Goal: Transaction & Acquisition: Purchase product/service

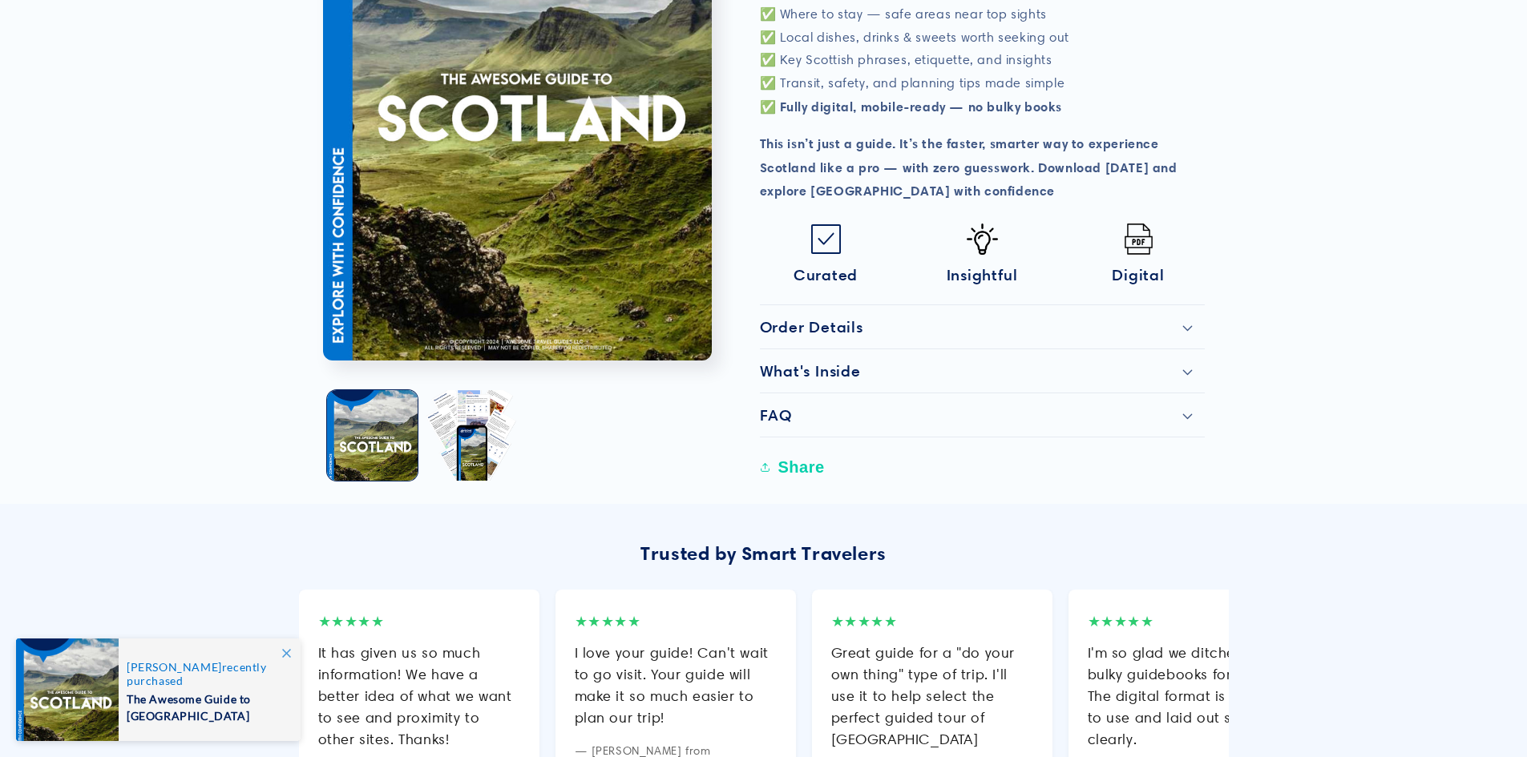
scroll to position [801, 0]
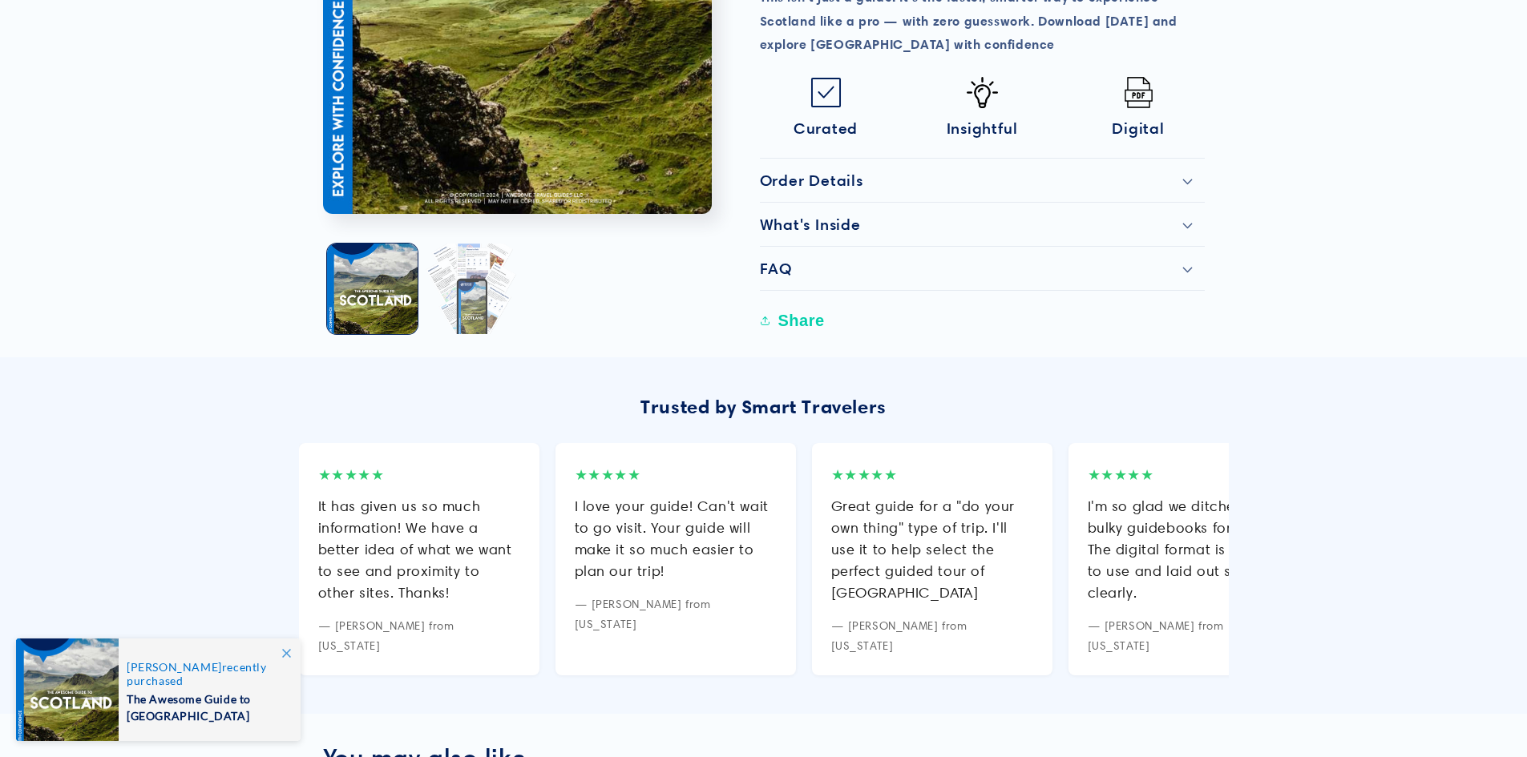
click at [461, 277] on button "Load image 2 in gallery view" at bounding box center [471, 289] width 91 height 91
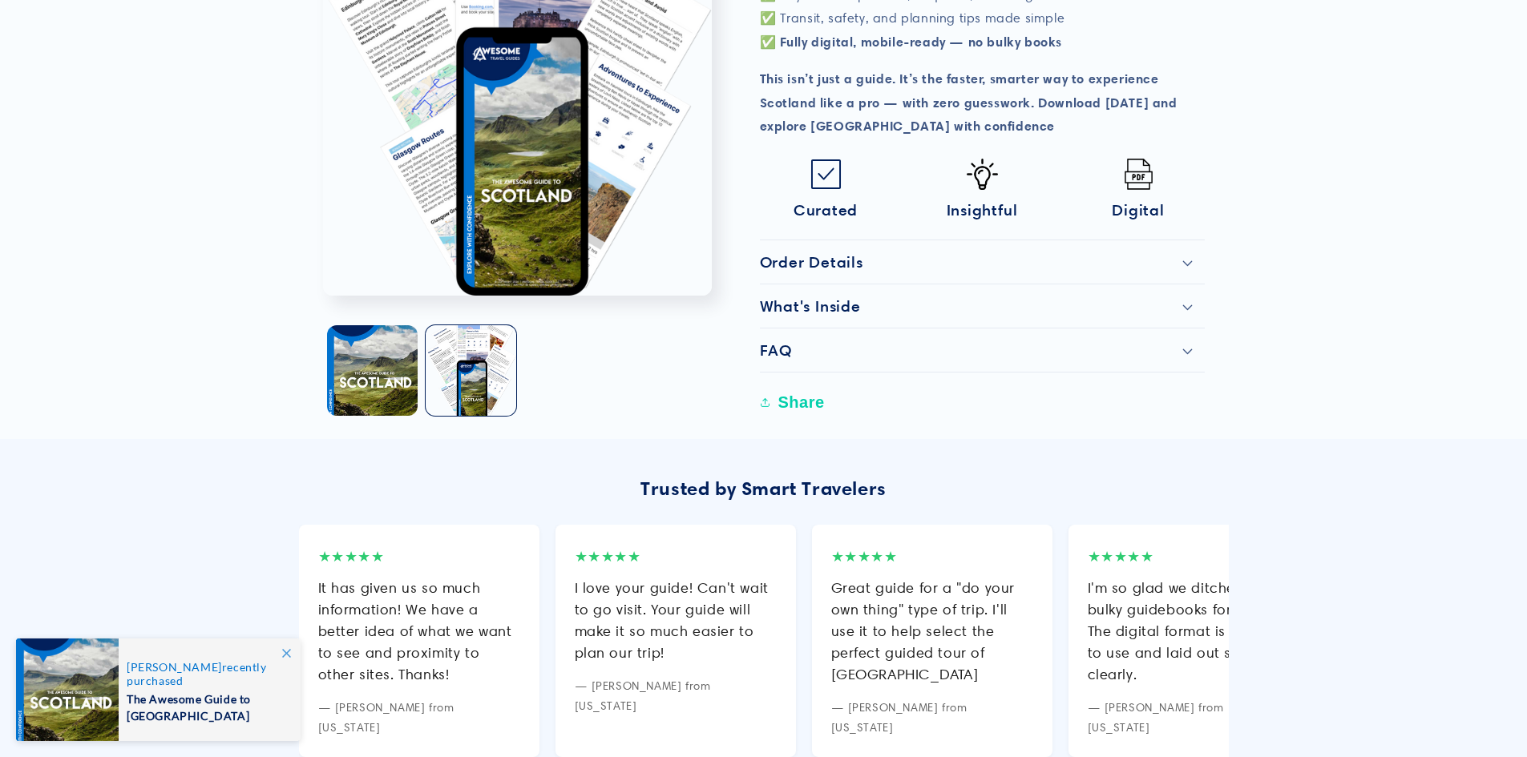
scroll to position [567, 0]
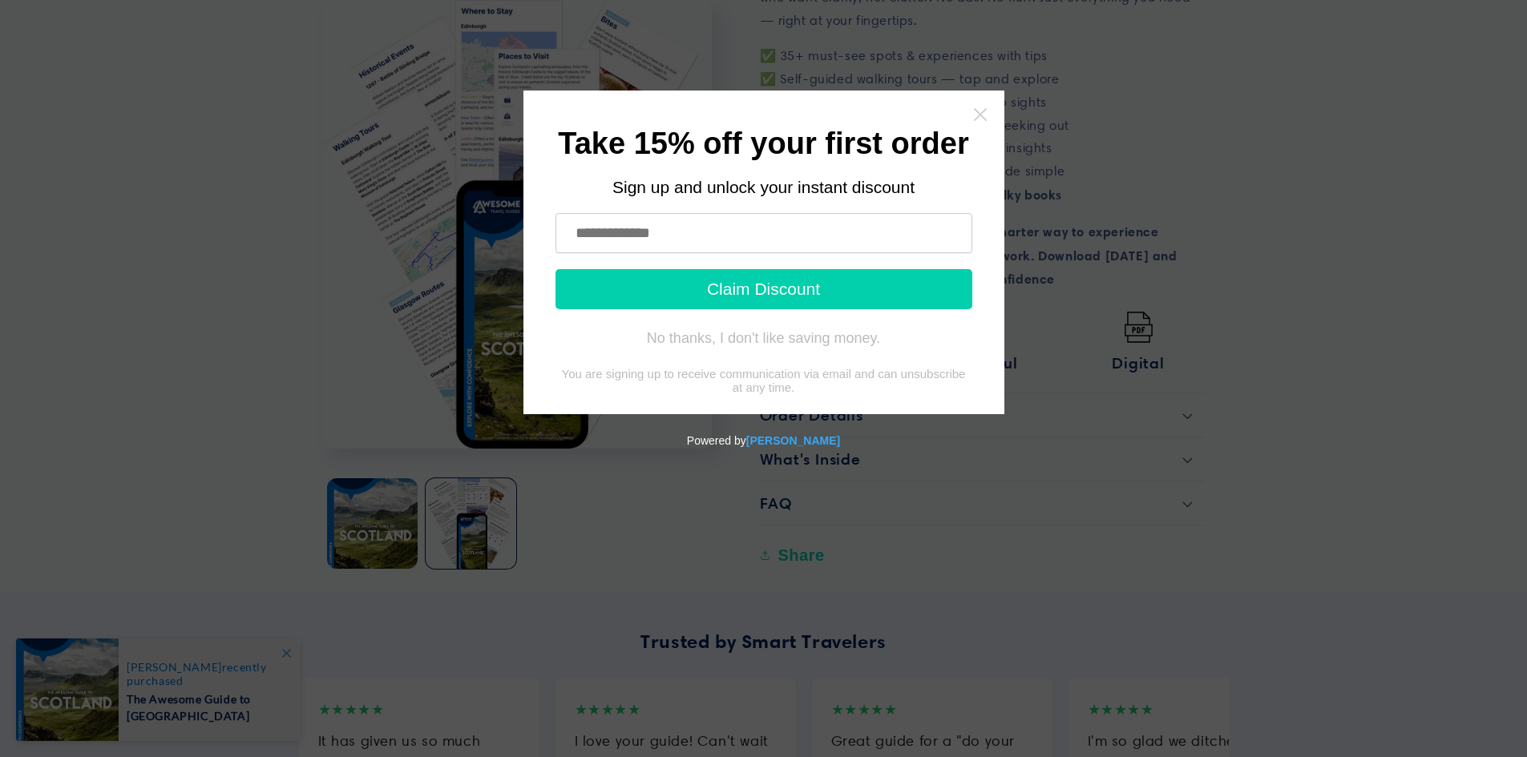
click at [980, 117] on icon "Close widget" at bounding box center [980, 115] width 16 height 16
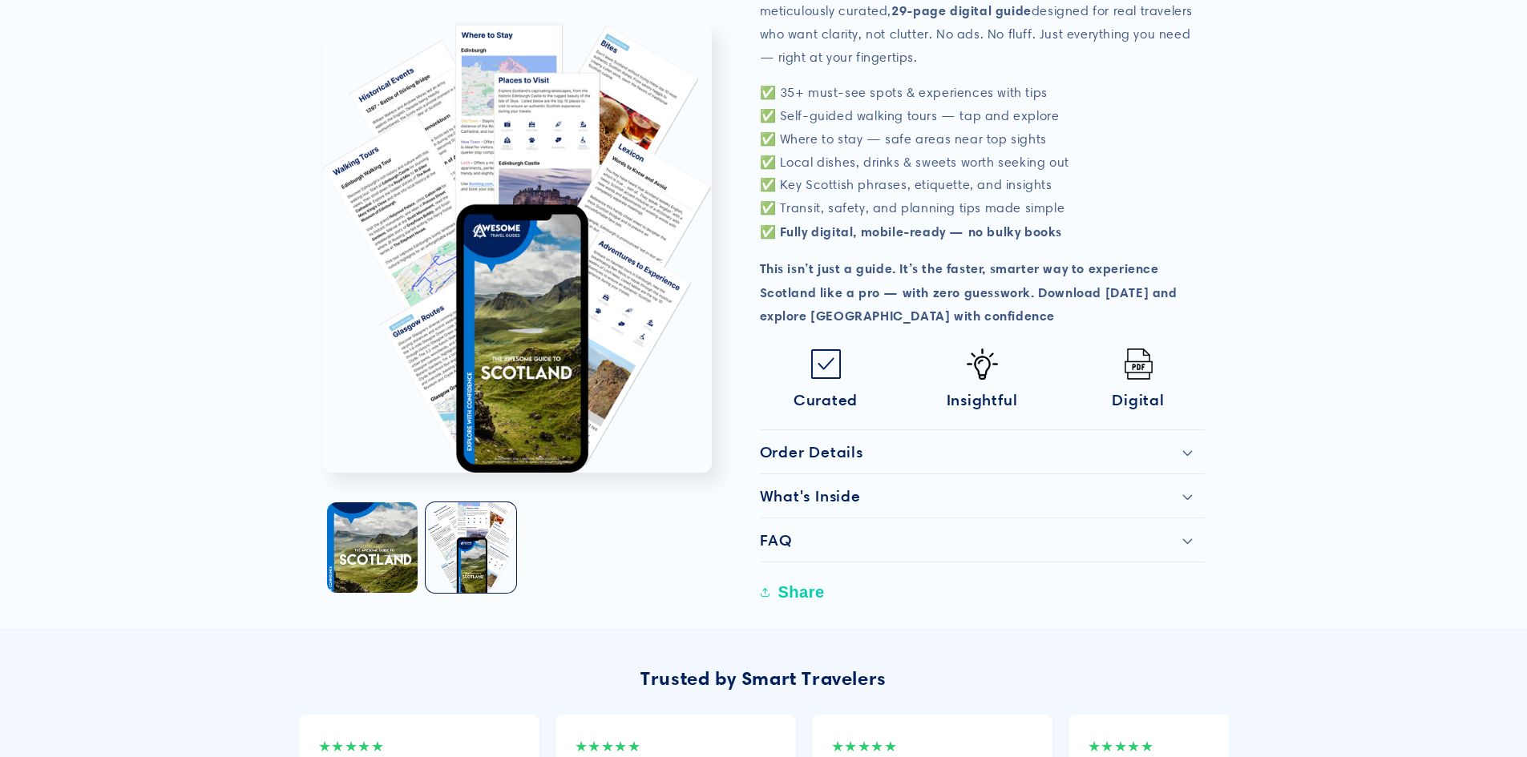
scroll to position [561, 0]
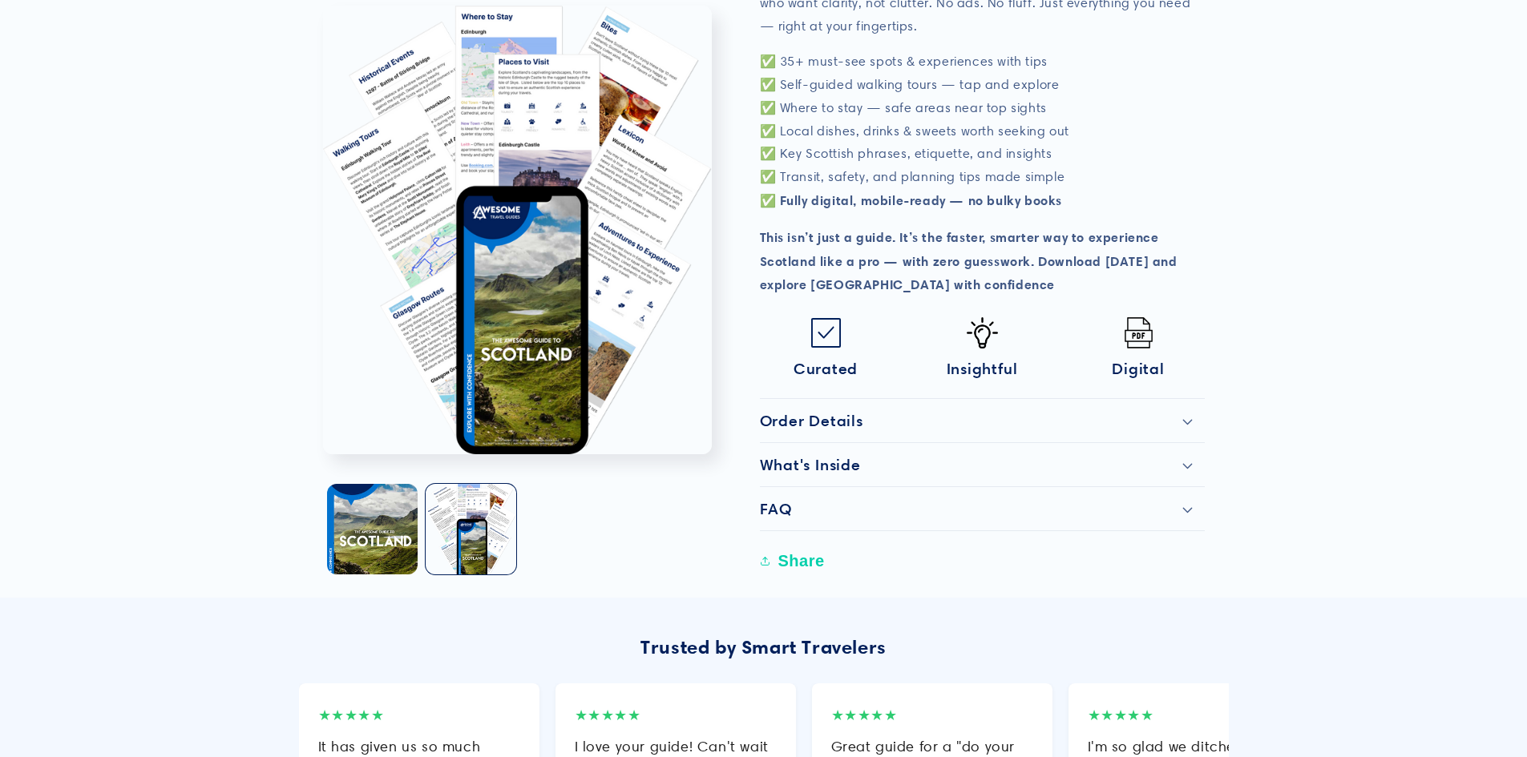
click at [1192, 467] on div "What's Inside" at bounding box center [982, 464] width 445 height 19
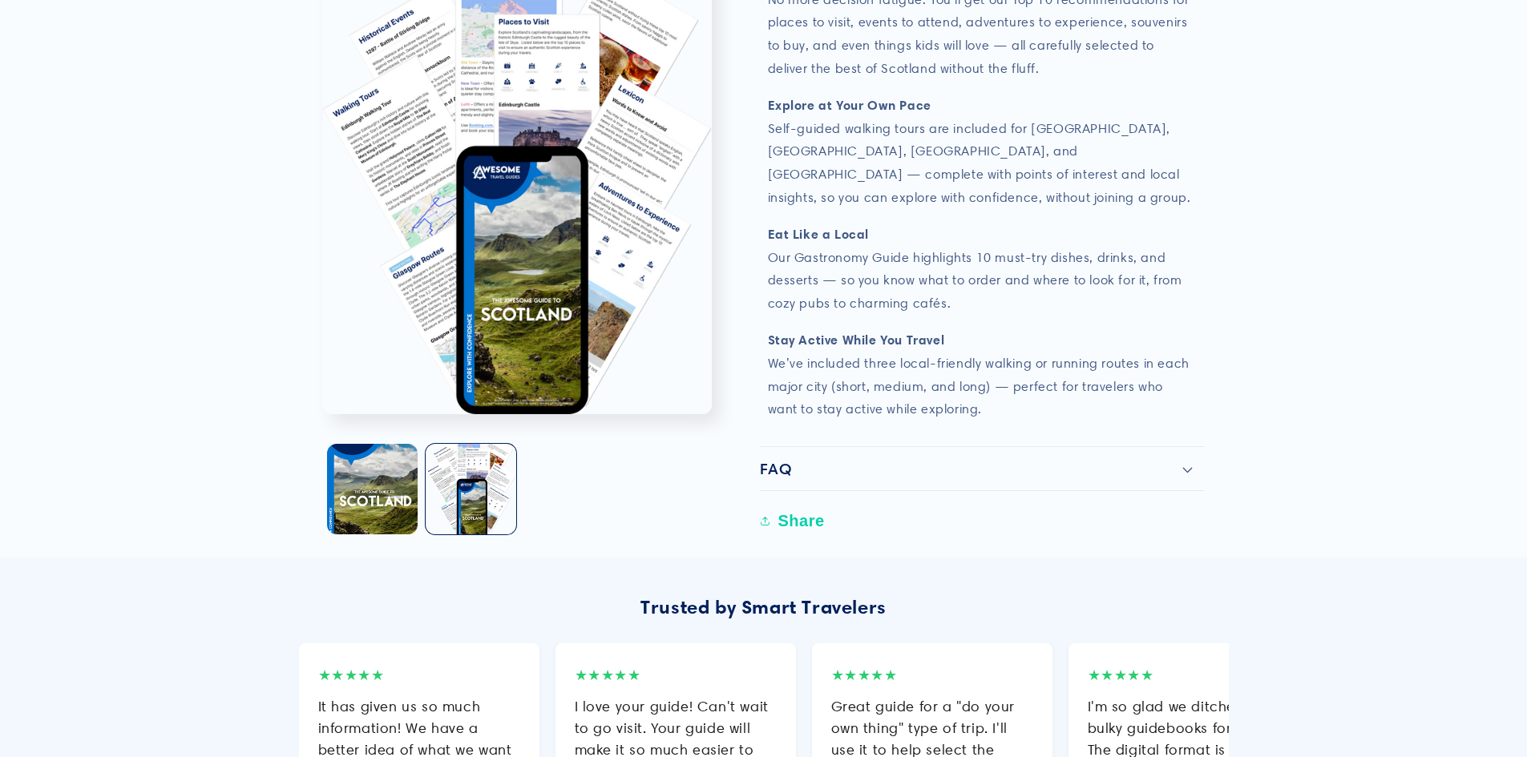
scroll to position [1442, 0]
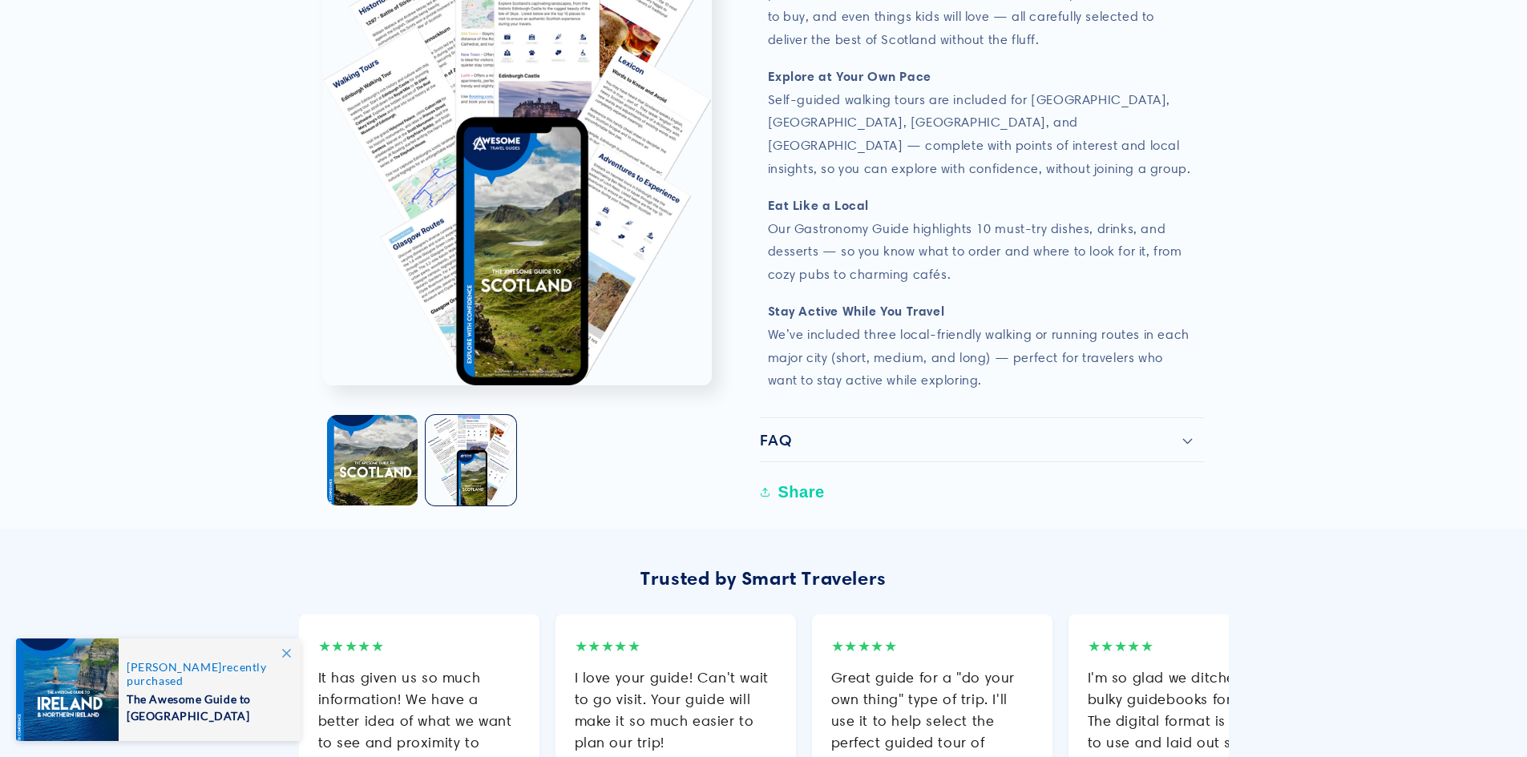
click at [1188, 439] on icon at bounding box center [1187, 441] width 10 height 5
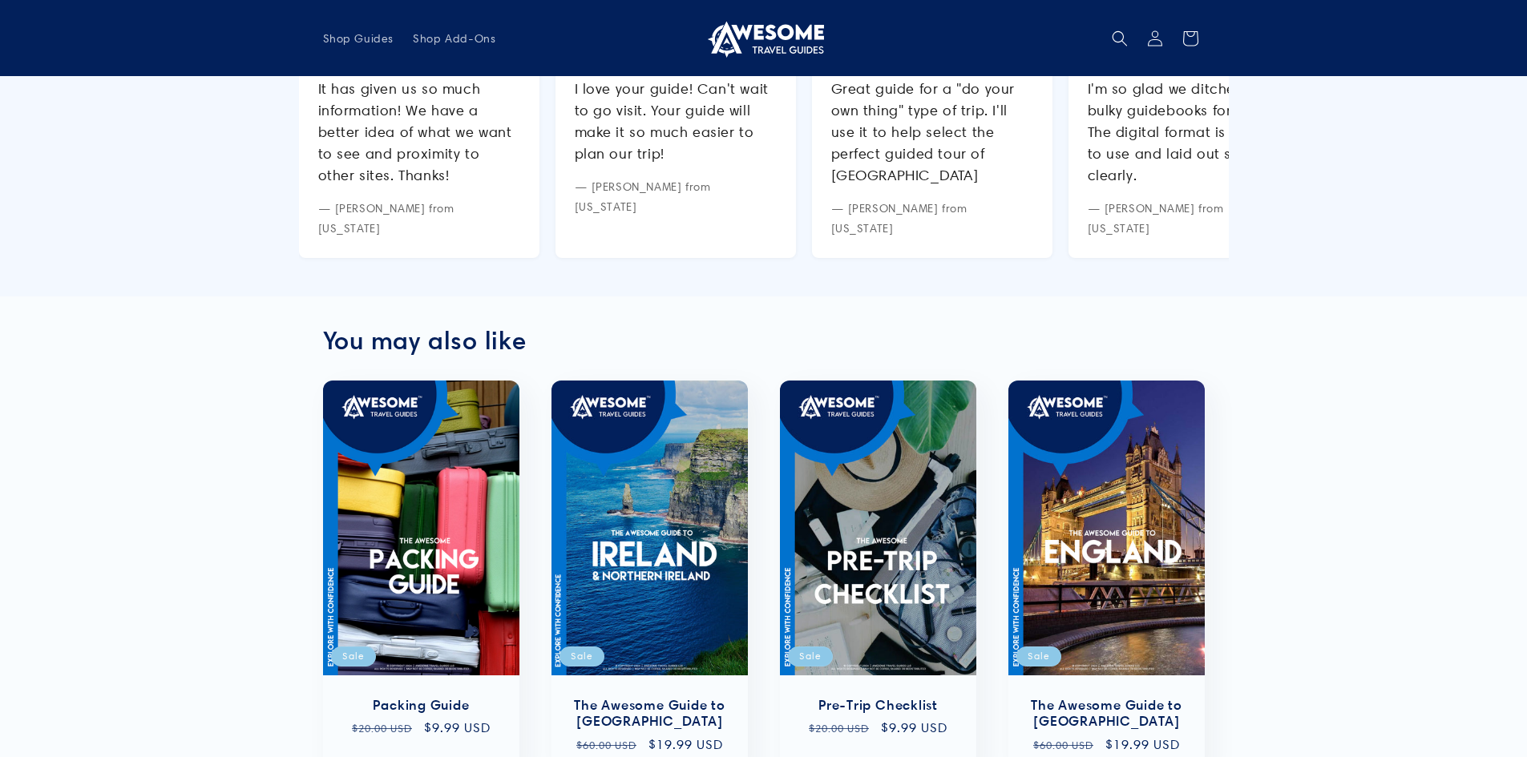
scroll to position [2645, 0]
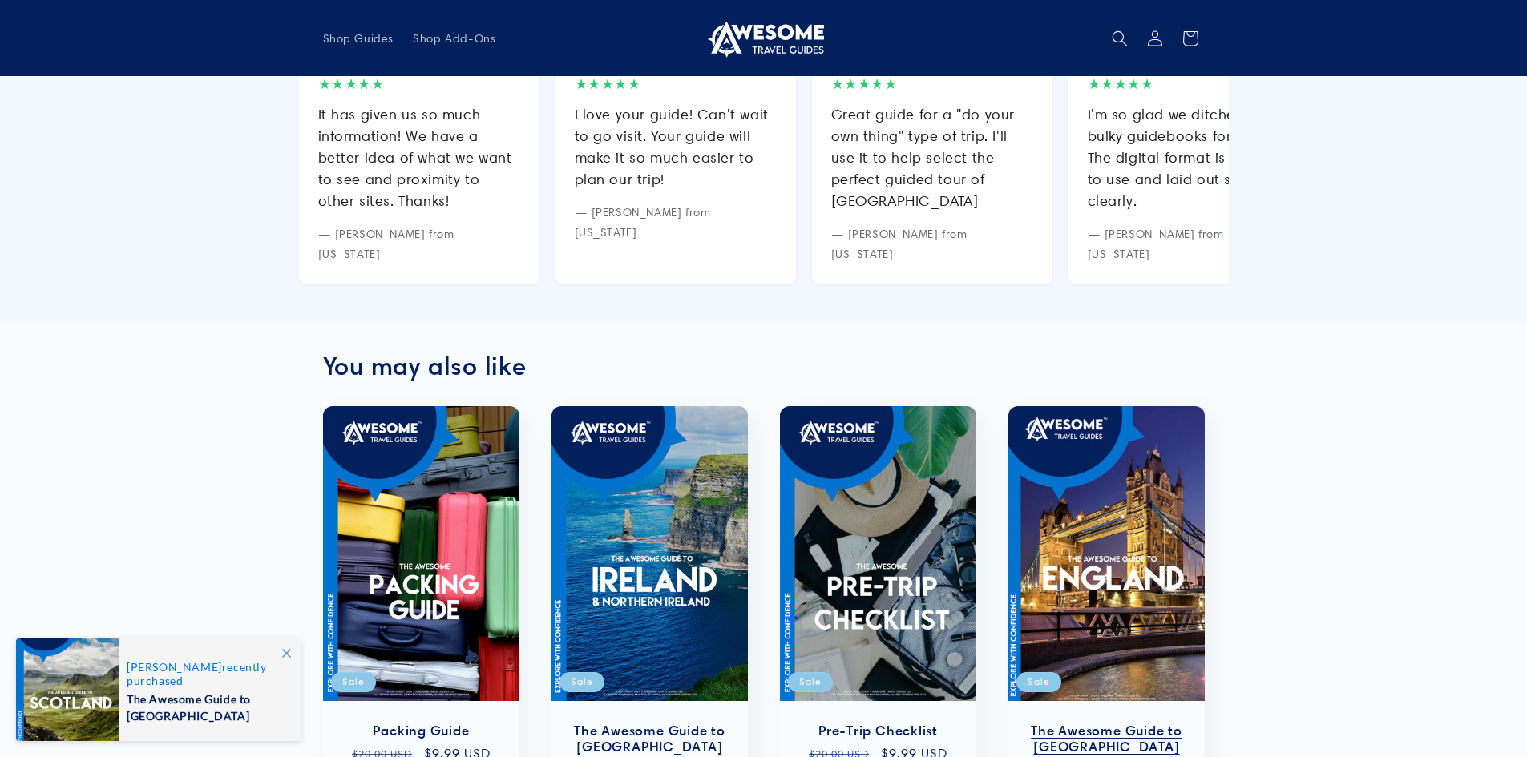
click at [1103, 722] on link "The Awesome Guide to [GEOGRAPHIC_DATA]" at bounding box center [1106, 739] width 164 height 34
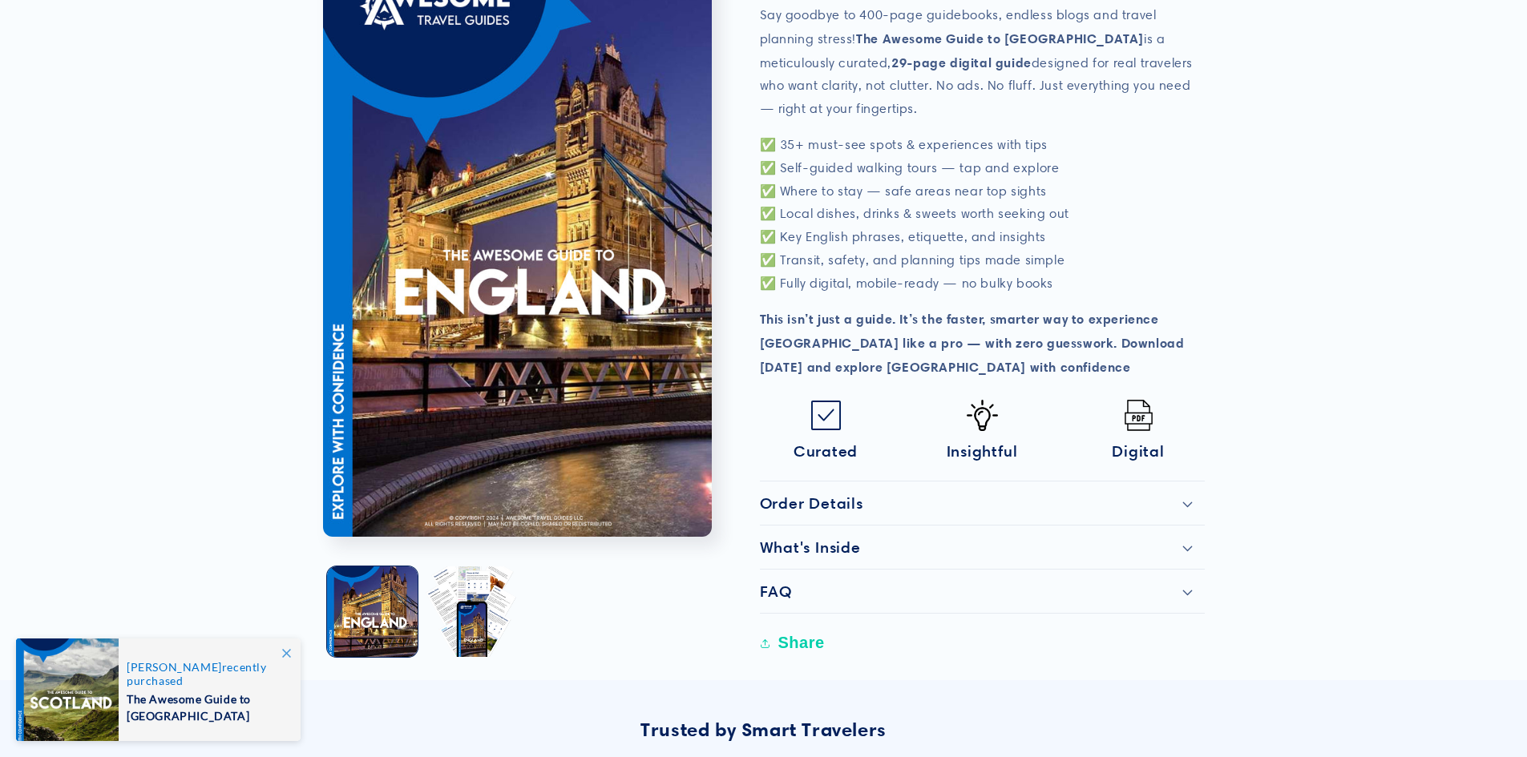
scroll to position [481, 0]
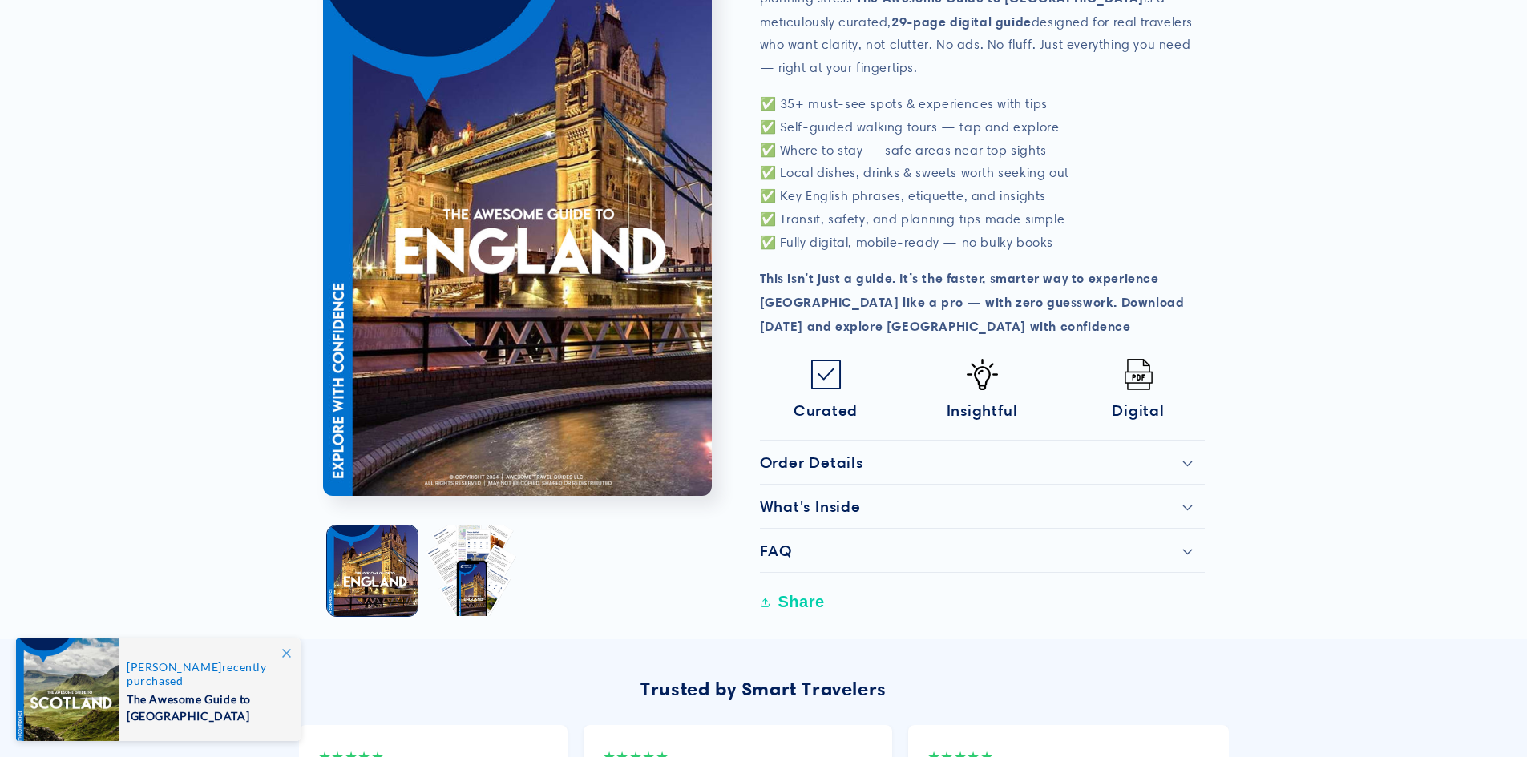
click at [1186, 466] on icon at bounding box center [1187, 464] width 10 height 5
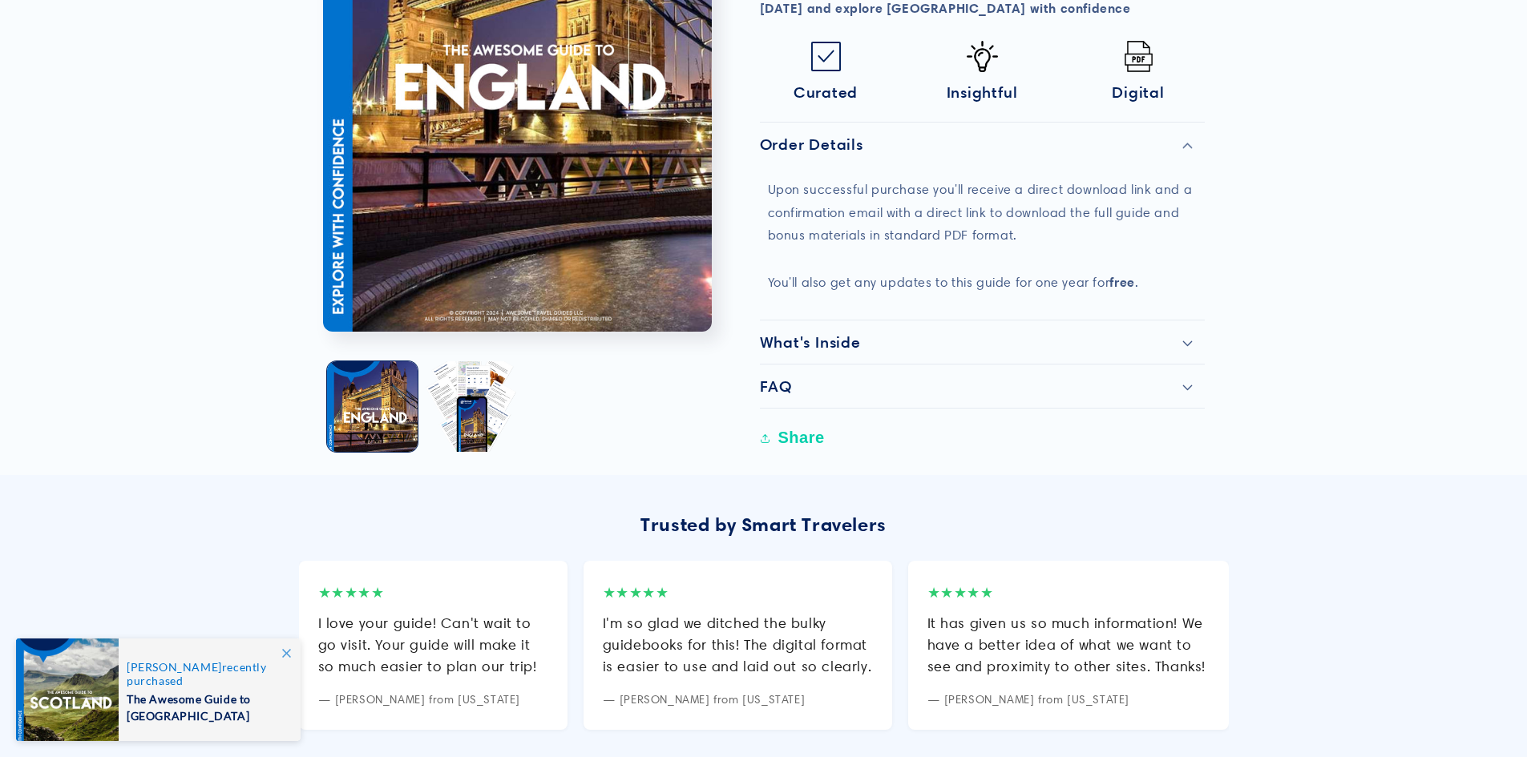
scroll to position [801, 0]
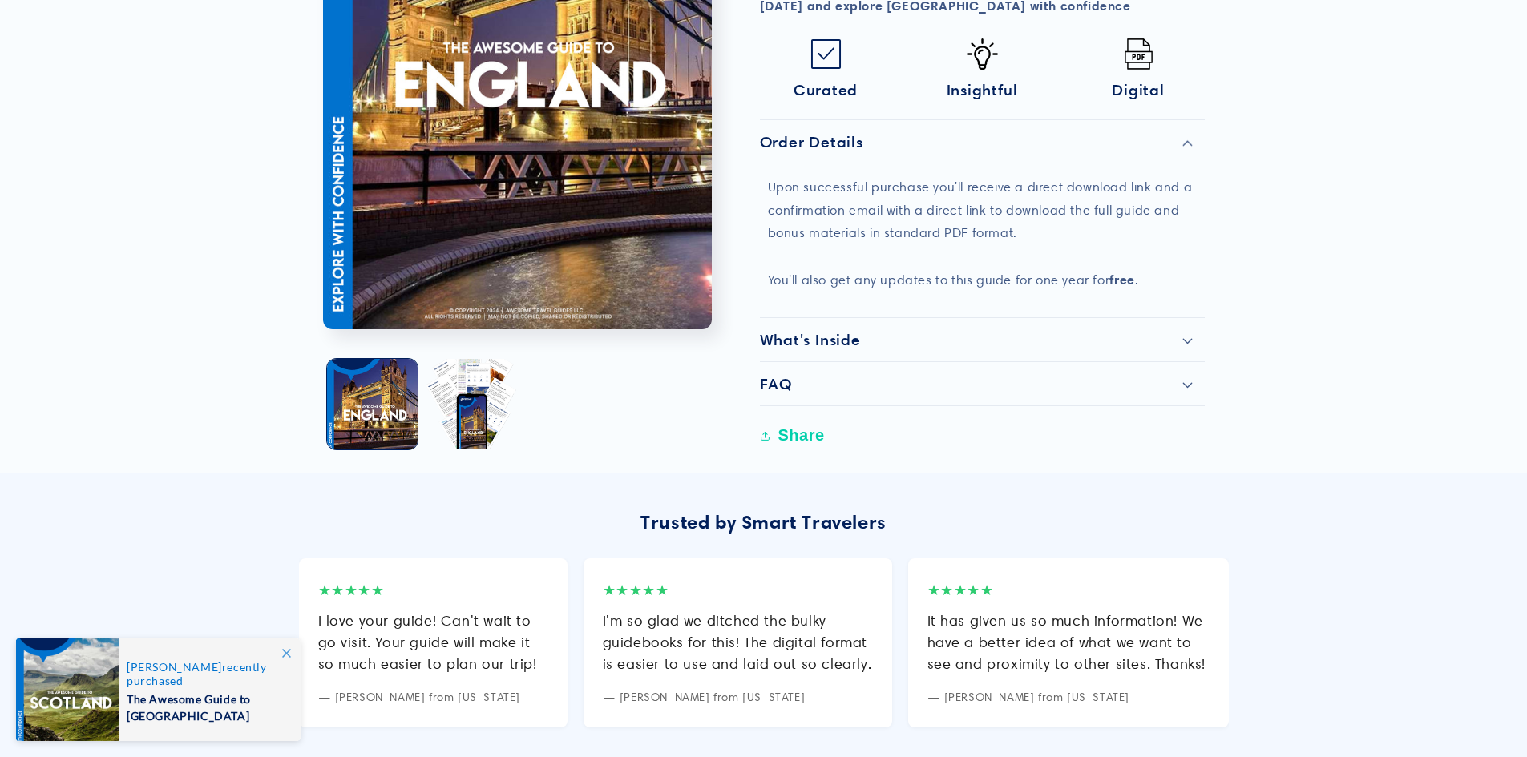
click at [1188, 342] on icon at bounding box center [1187, 341] width 10 height 5
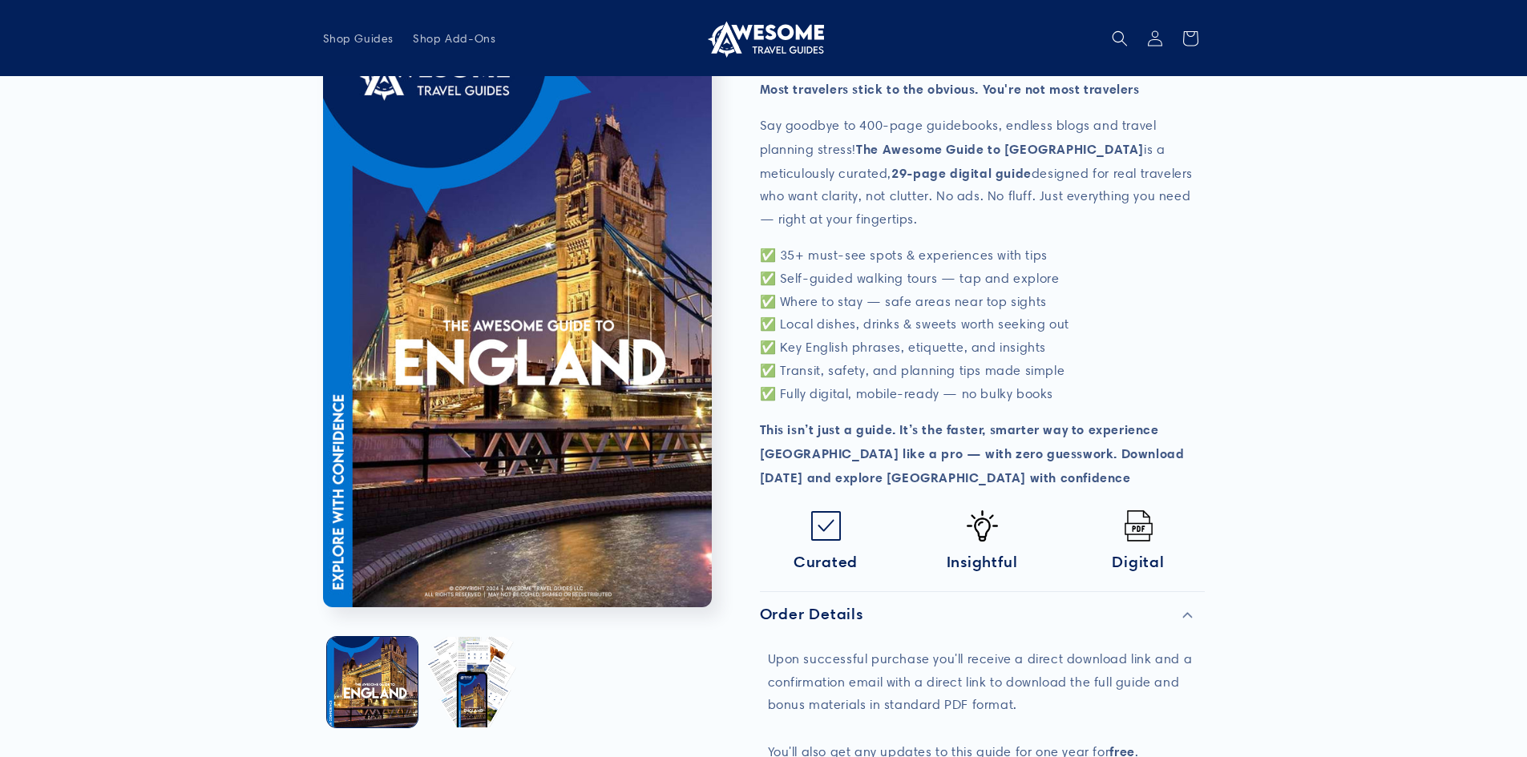
scroll to position [0, 0]
